Goal: Information Seeking & Learning: Find specific fact

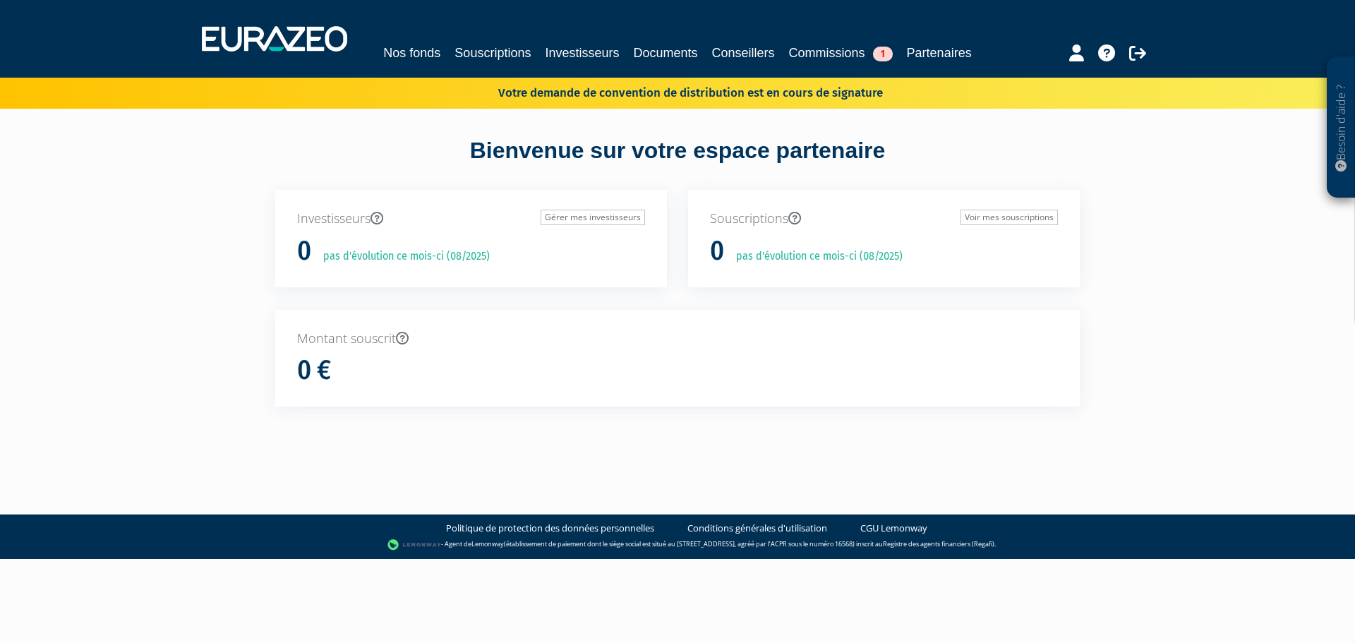
click at [1161, 238] on div "Besoin d'aide ? × J'ai besoin d'aide Si vous avez une question à propos du fonc…" at bounding box center [677, 228] width 1355 height 457
click at [674, 57] on link "Documents" at bounding box center [665, 53] width 64 height 20
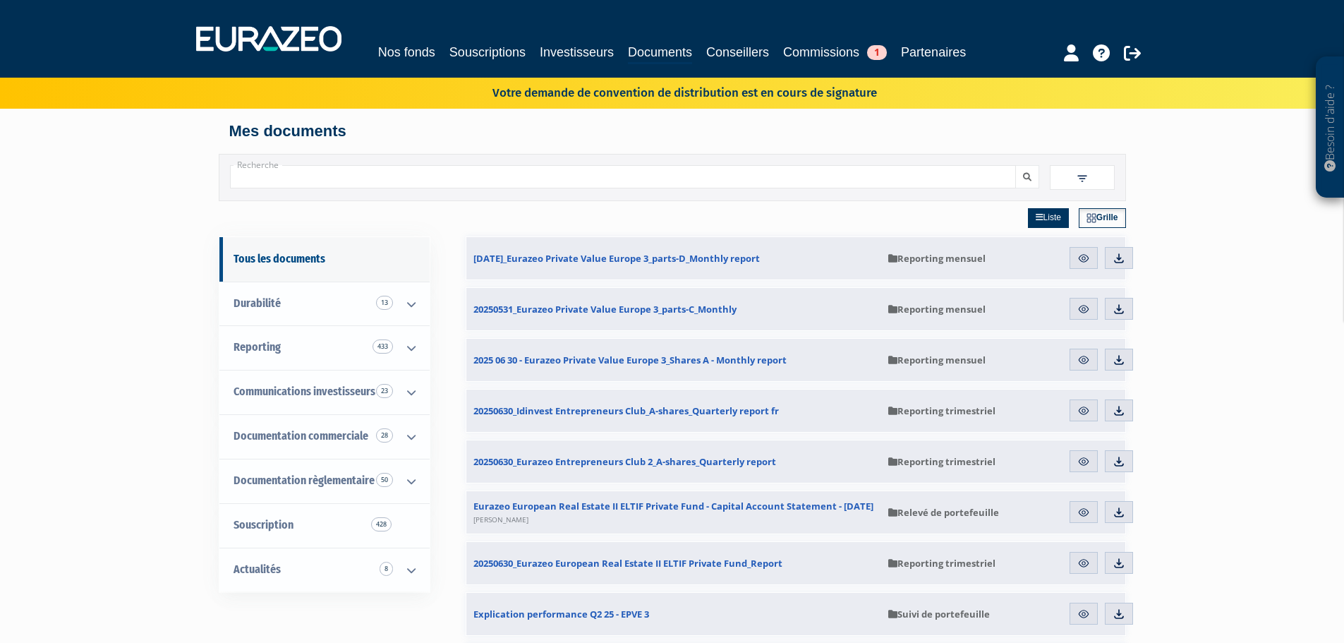
click at [304, 183] on input "Recherche" at bounding box center [623, 176] width 786 height 23
type input "Eurazeo ambition"
click at [1015, 165] on button "submit" at bounding box center [1027, 176] width 24 height 23
